Goal: Information Seeking & Learning: Compare options

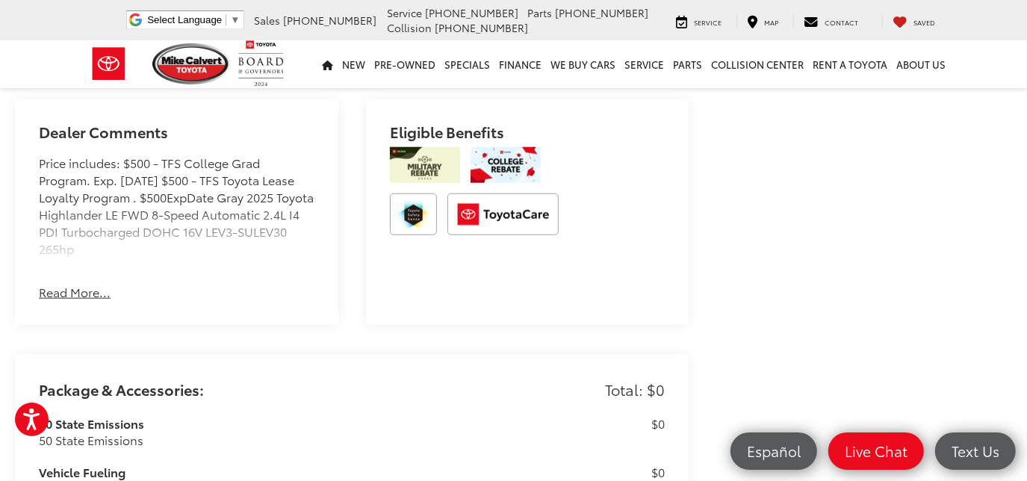
scroll to position [950, 0]
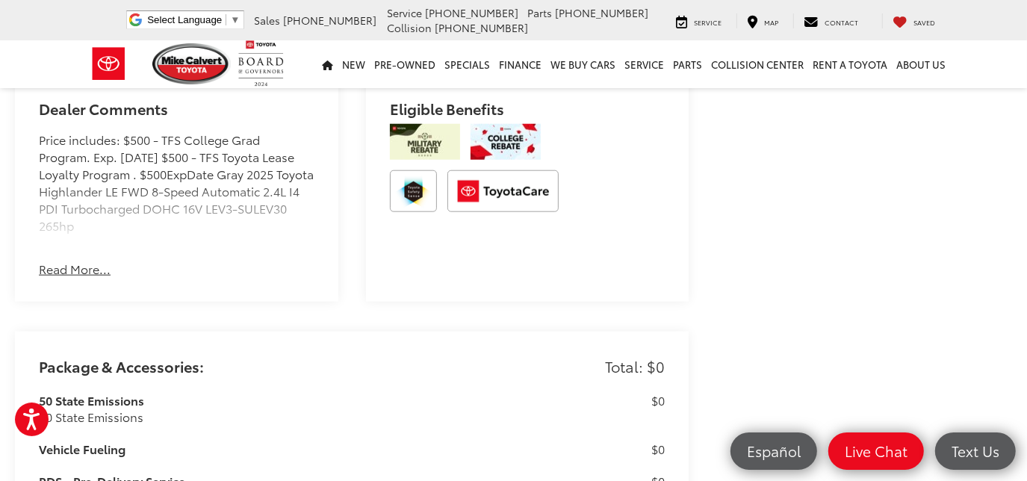
click at [58, 278] on button "Read More..." at bounding box center [75, 269] width 72 height 17
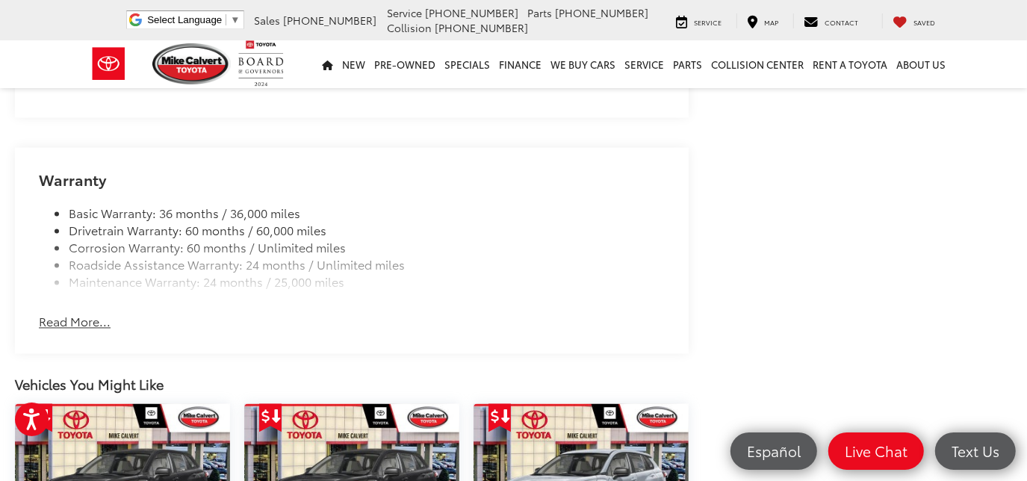
scroll to position [1841, 0]
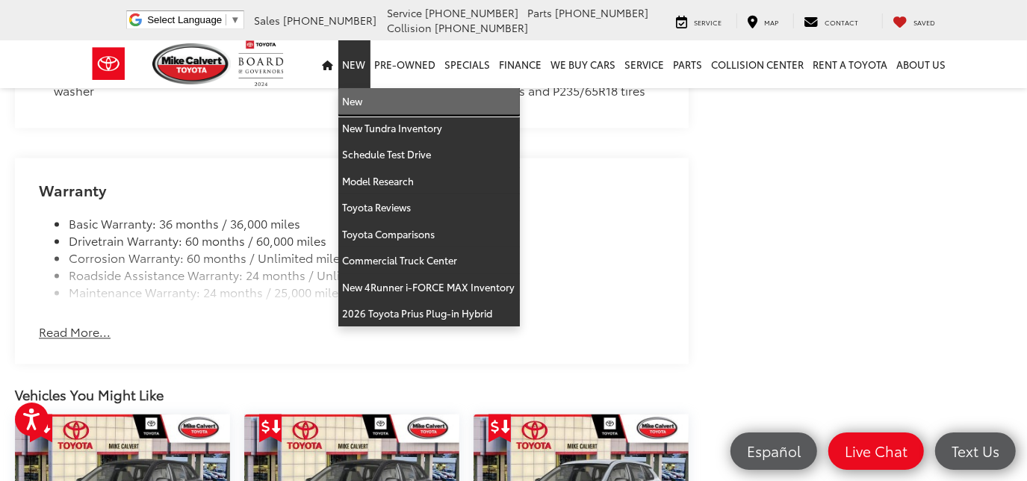
click at [352, 96] on link "New" at bounding box center [428, 101] width 181 height 27
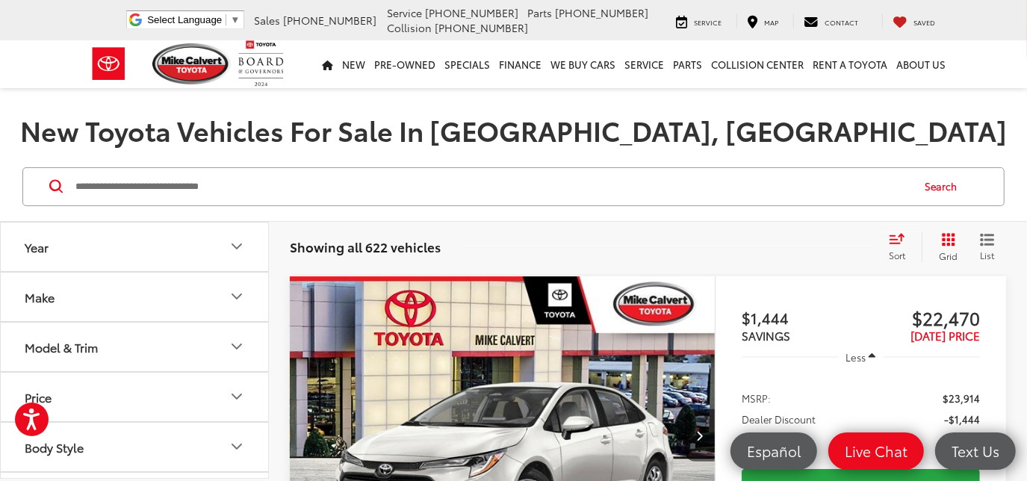
click at [190, 344] on button "Model & Trim" at bounding box center [135, 347] width 269 height 49
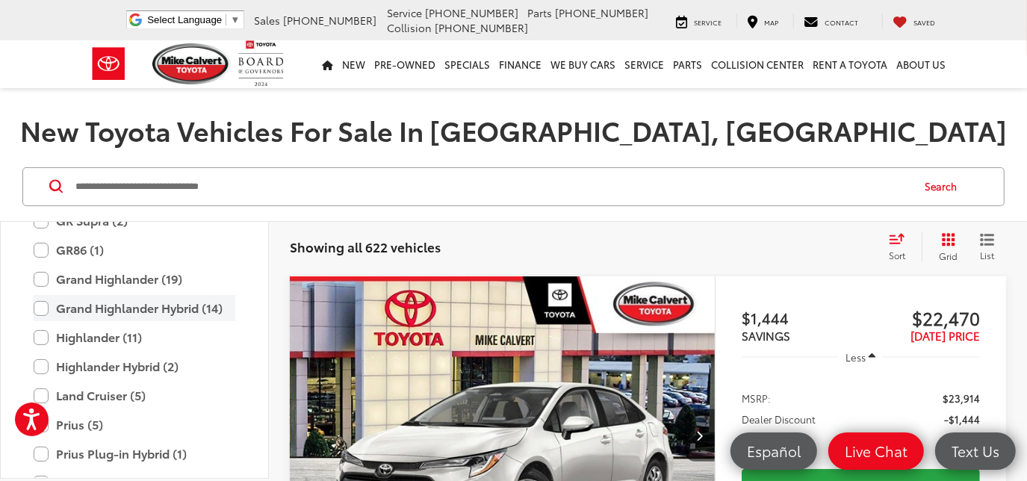
scroll to position [534, 0]
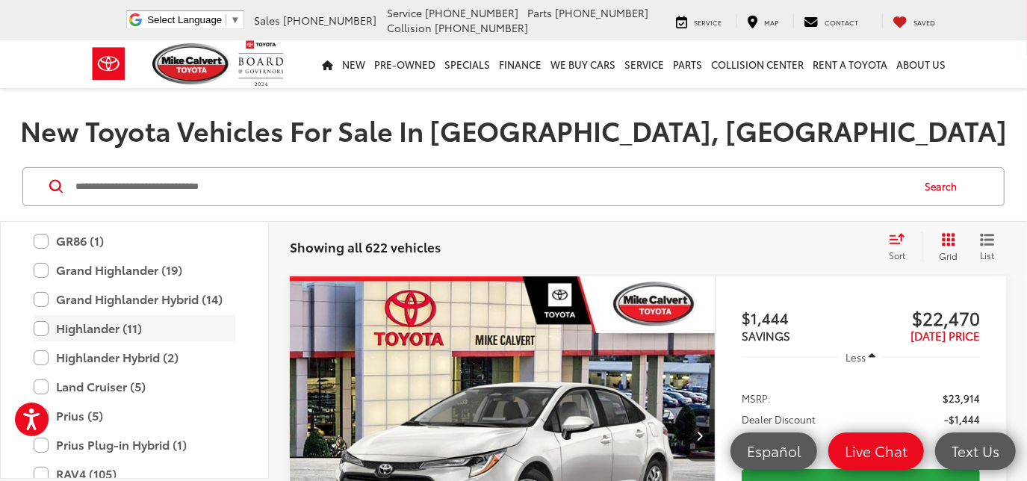
click at [88, 322] on label "Highlander (11)" at bounding box center [135, 328] width 202 height 26
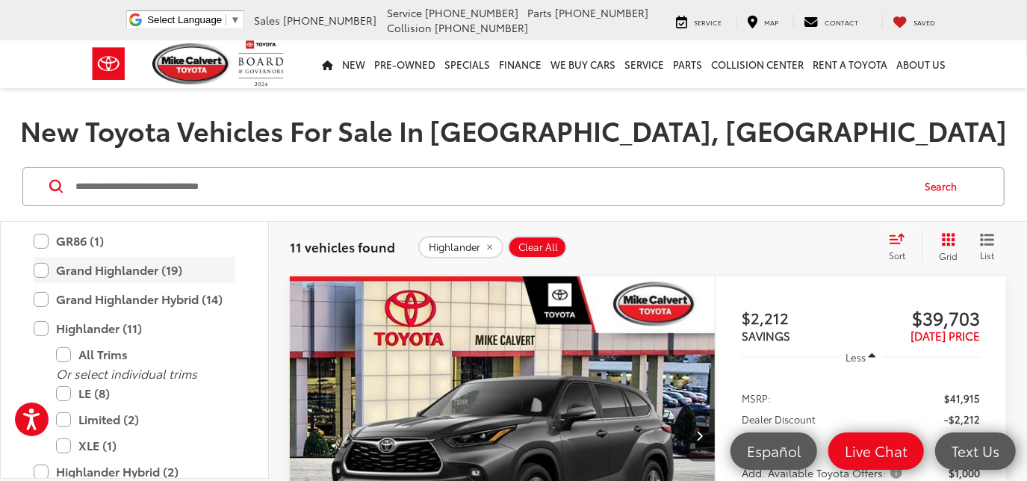
click at [58, 265] on label "Grand Highlander (19)" at bounding box center [135, 270] width 202 height 26
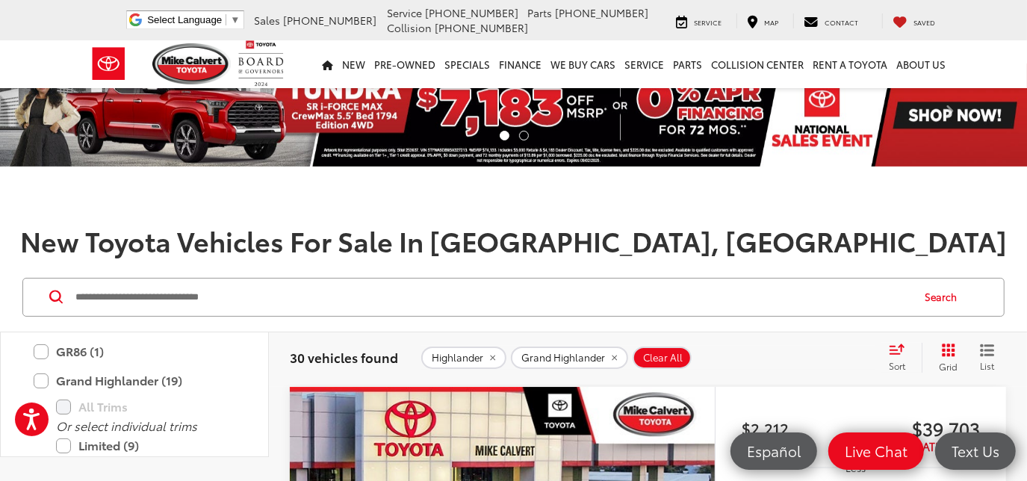
scroll to position [67, 0]
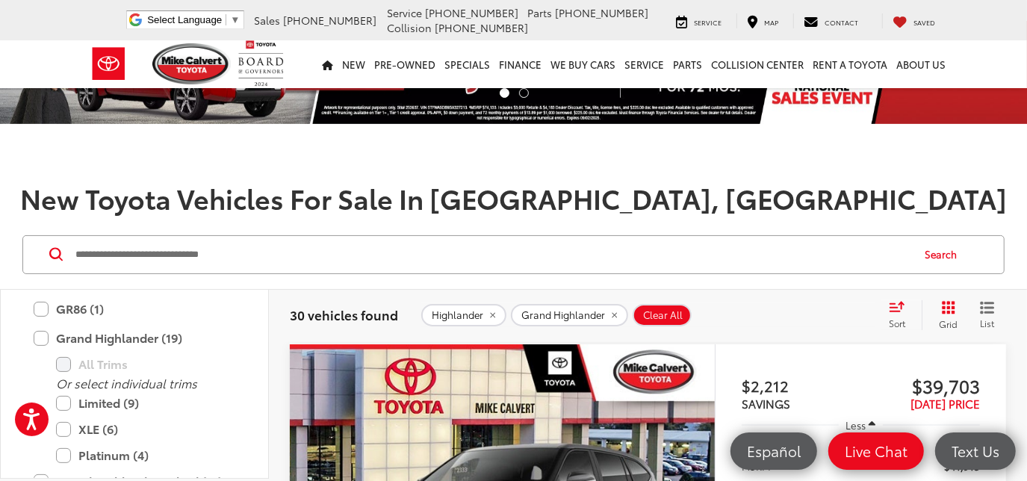
click at [891, 305] on icon "Select sort value" at bounding box center [897, 306] width 16 height 11
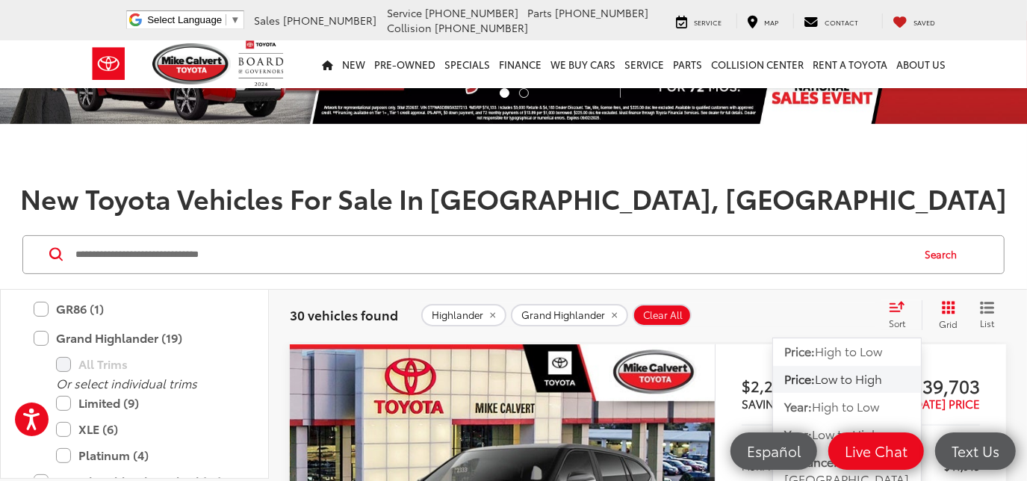
click at [856, 373] on span "Low to High" at bounding box center [848, 378] width 67 height 17
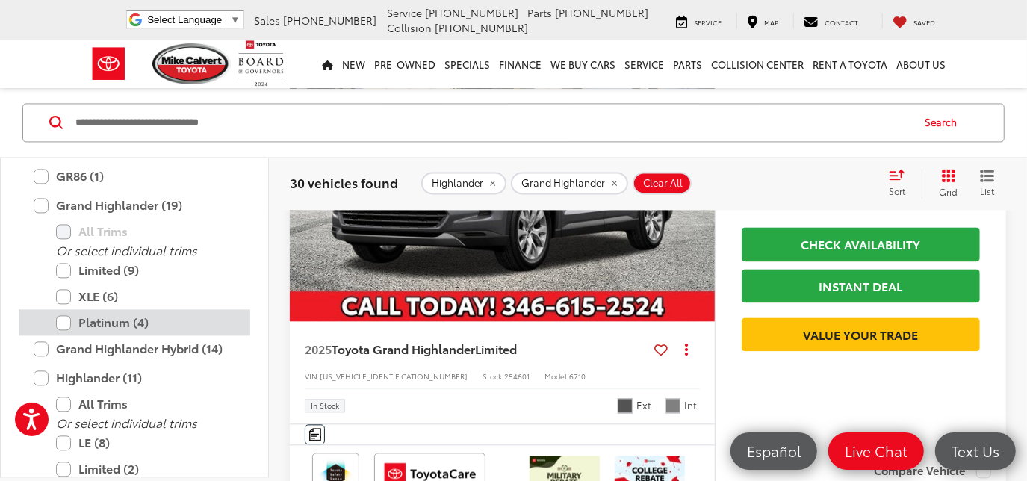
scroll to position [2036, 0]
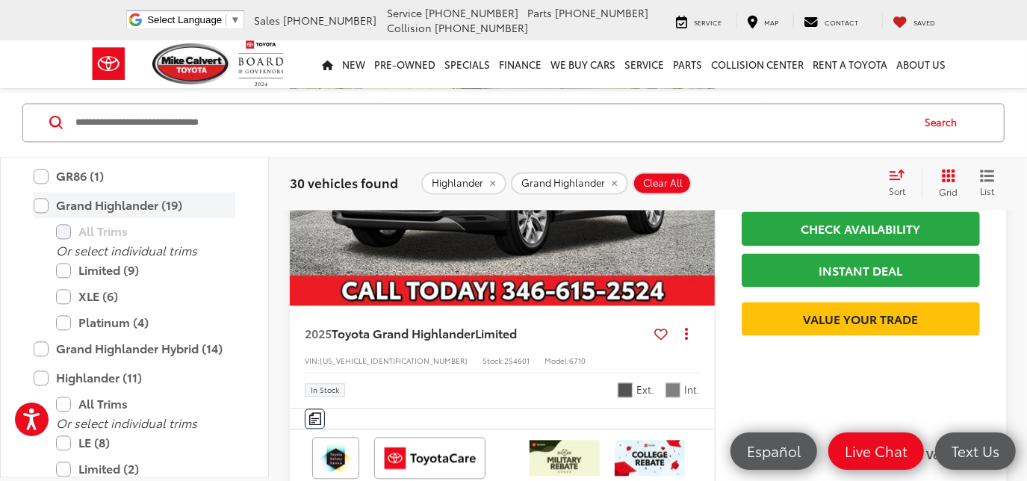
click at [46, 201] on label "Grand Highlander (19)" at bounding box center [135, 206] width 202 height 26
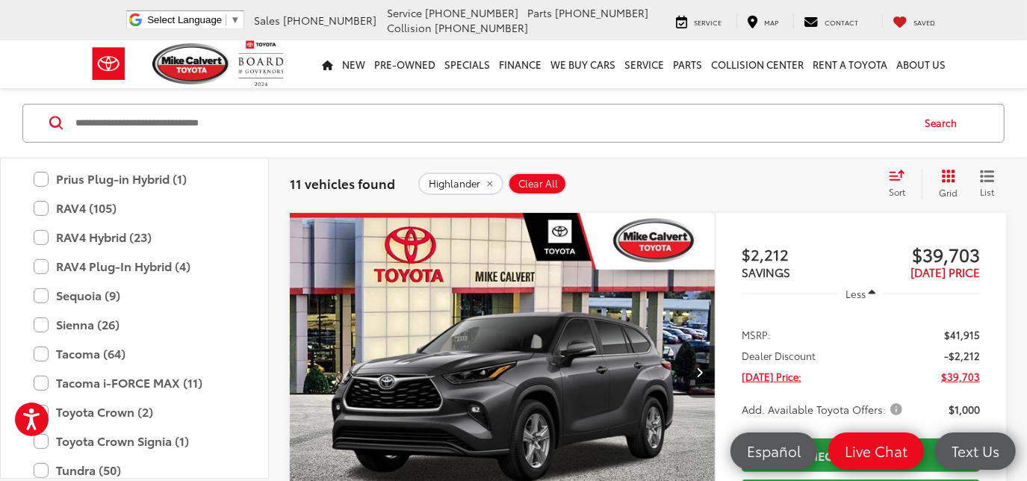
scroll to position [759, 0]
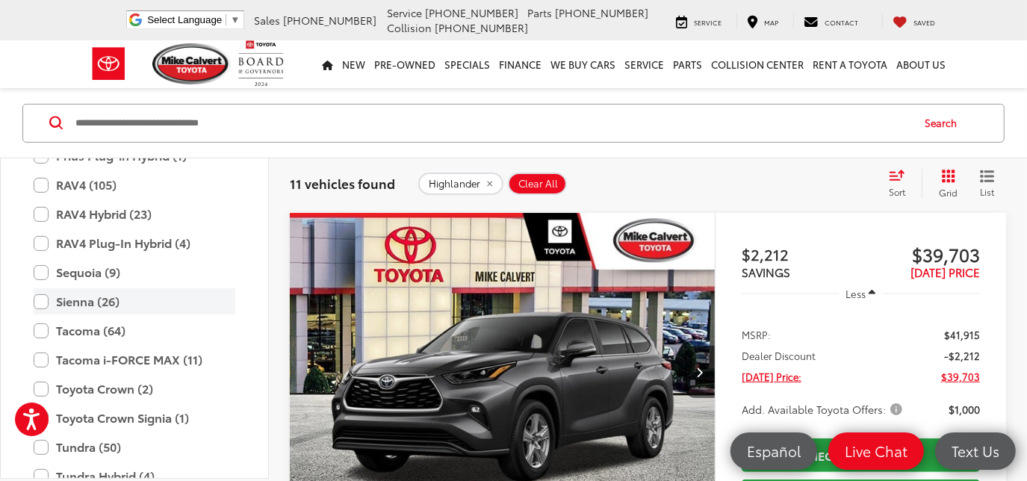
click at [42, 299] on label "Sienna (26)" at bounding box center [135, 301] width 202 height 26
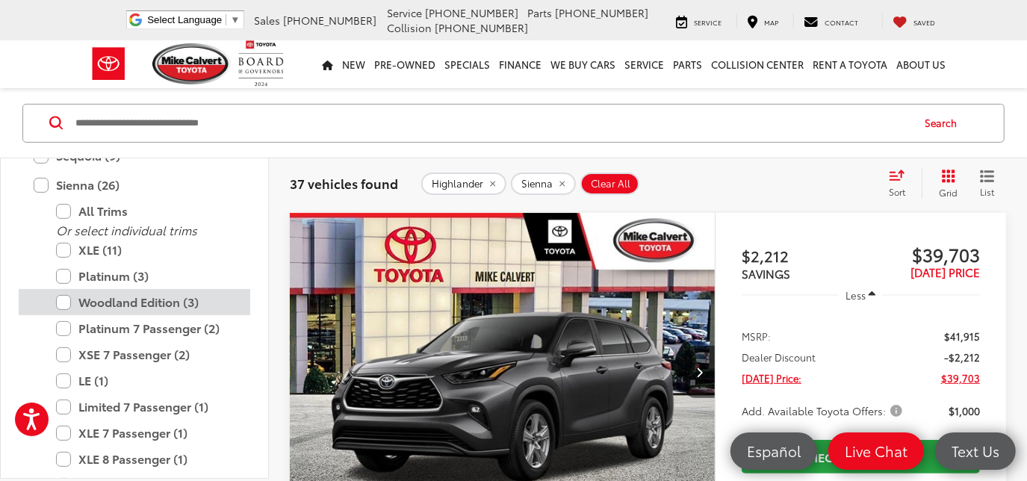
scroll to position [895, 0]
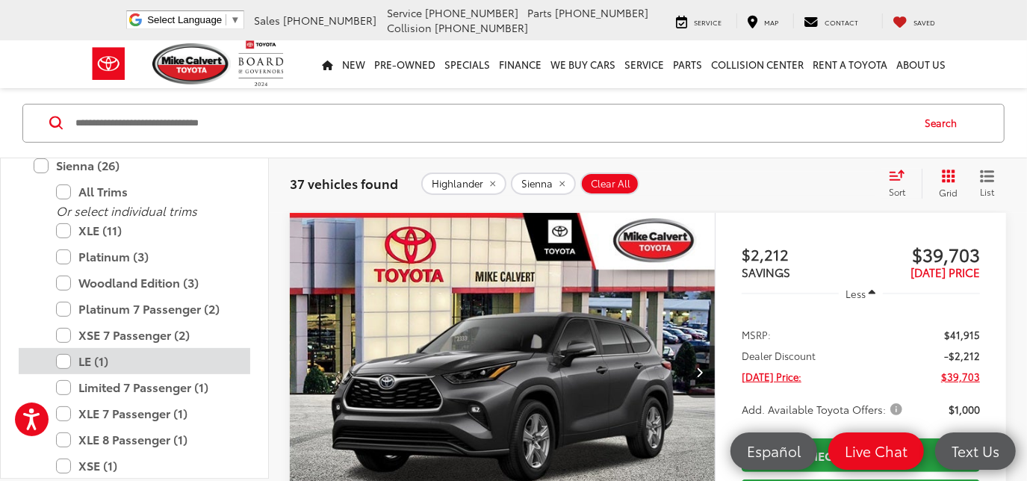
click at [102, 362] on label "LE (1)" at bounding box center [145, 361] width 179 height 26
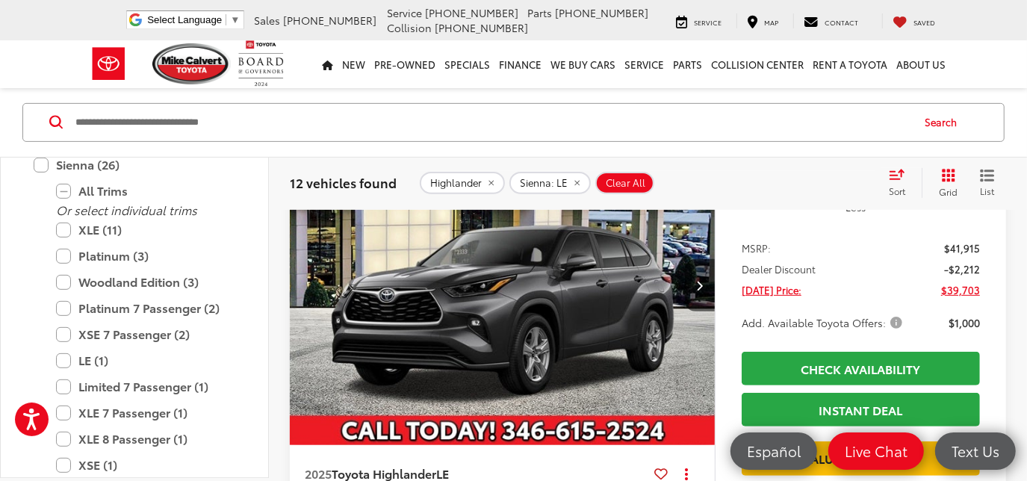
scroll to position [267, 0]
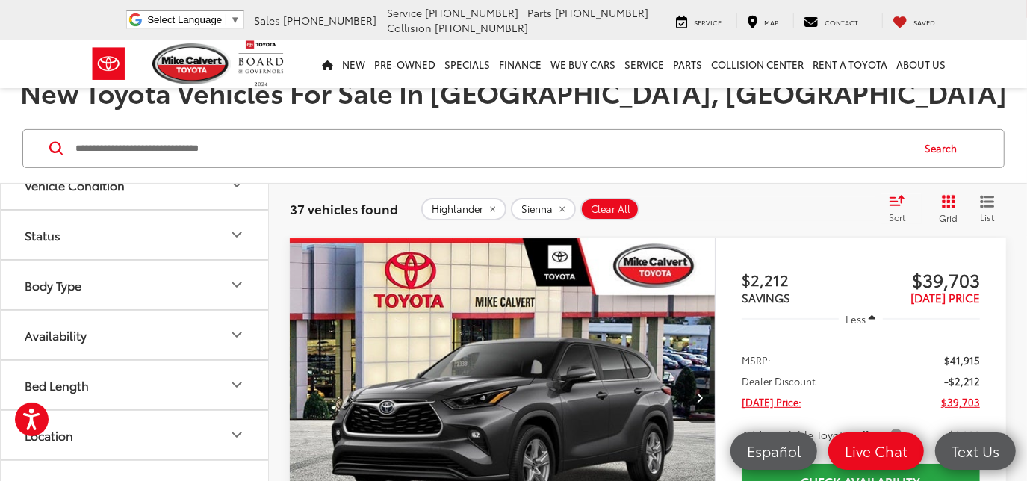
scroll to position [203, 0]
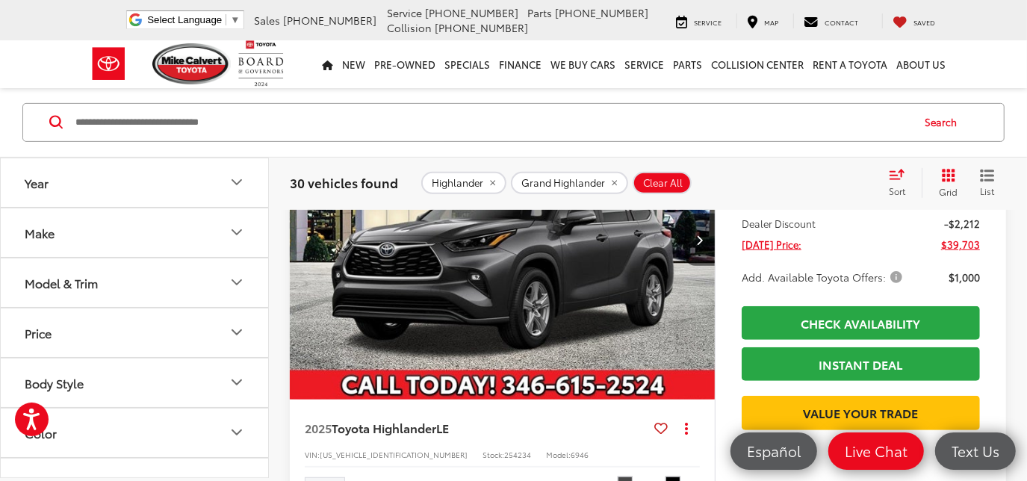
scroll to position [267, 0]
